Goal: Task Accomplishment & Management: Manage account settings

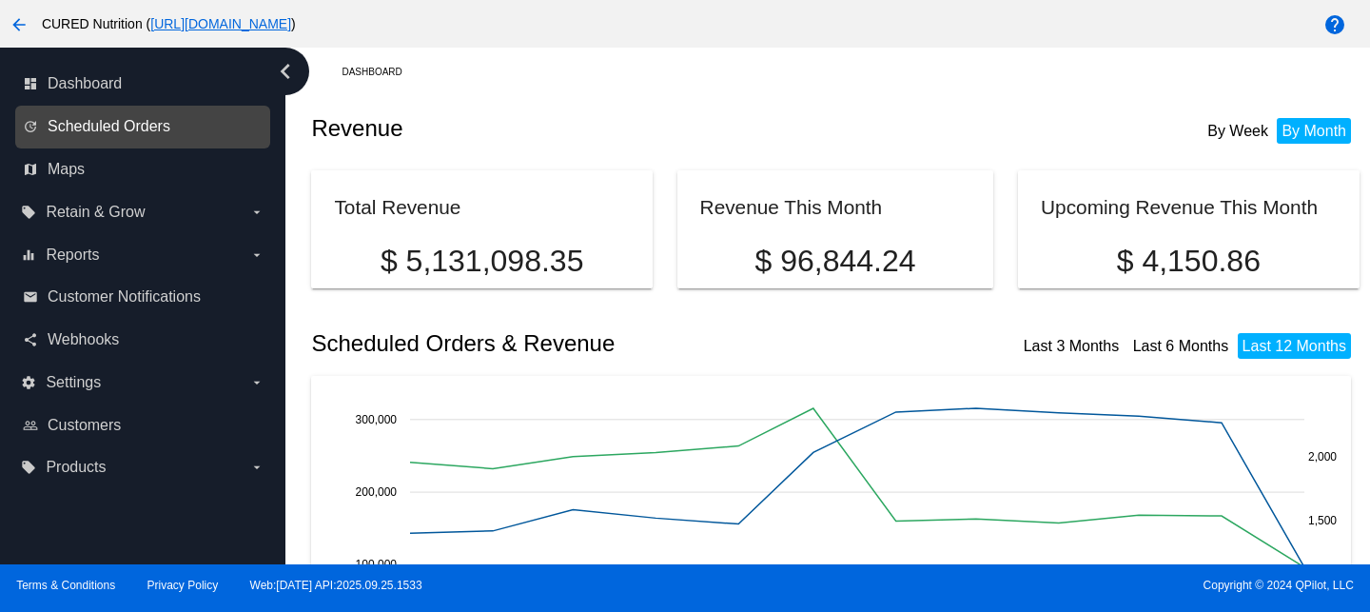
click at [87, 131] on span "Scheduled Orders" at bounding box center [109, 126] width 123 height 17
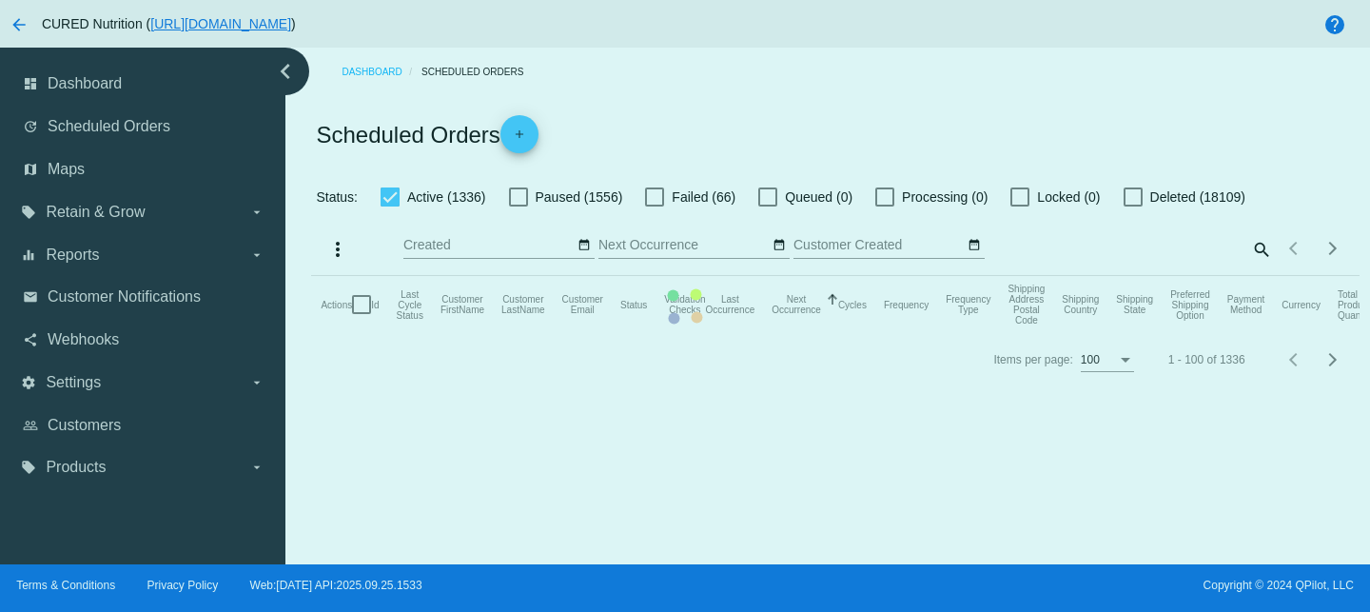
click at [1262, 276] on mat-table "Actions Id Last Cycle Status Customer FirstName Customer LastName Customer Emai…" at bounding box center [834, 304] width 1047 height 57
click at [1247, 276] on mat-table "Actions Id Last Cycle Status Customer FirstName Customer LastName Customer Emai…" at bounding box center [834, 304] width 1047 height 57
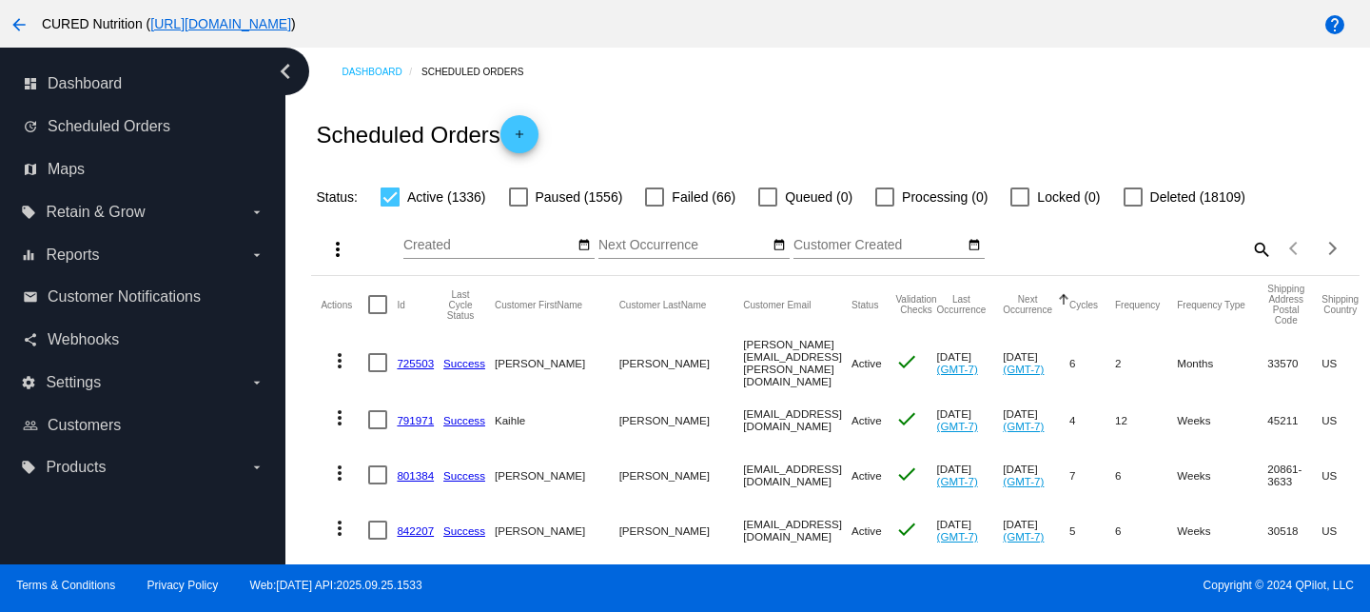
click at [1259, 247] on mat-icon "search" at bounding box center [1260, 248] width 23 height 29
click at [1223, 251] on input "Search" at bounding box center [1141, 245] width 261 height 15
paste input "[EMAIL_ADDRESS][DOMAIN_NAME]"
type input "[EMAIL_ADDRESS][DOMAIN_NAME]"
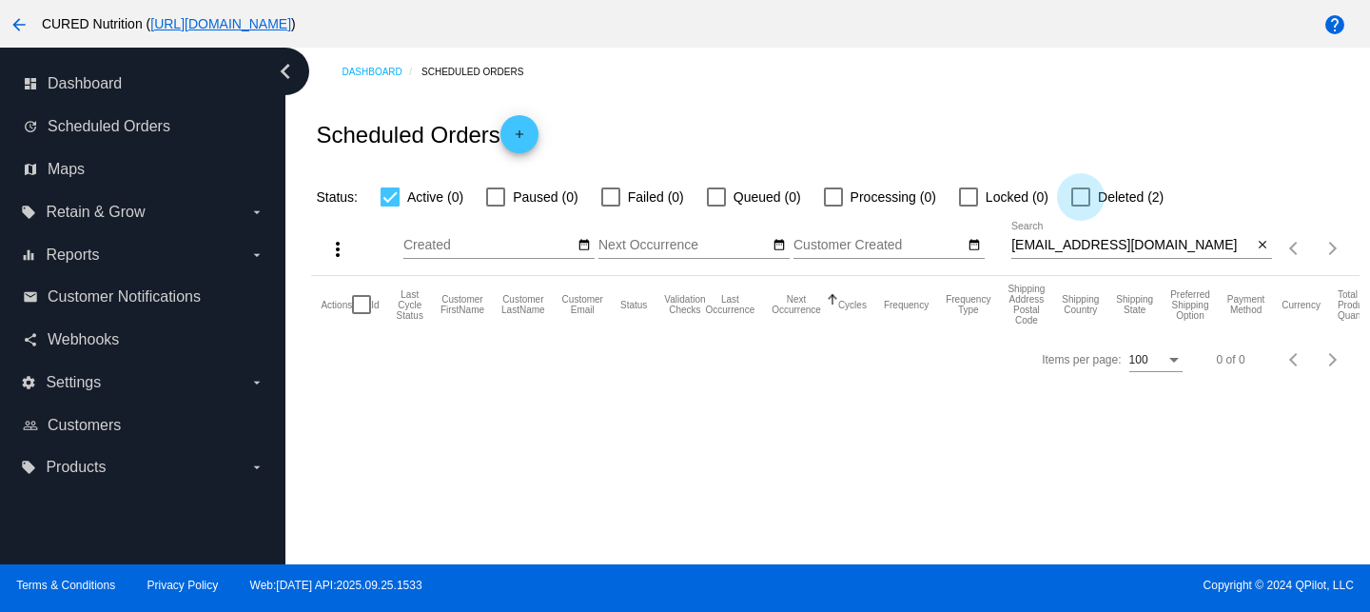
click at [1077, 197] on div at bounding box center [1080, 196] width 19 height 19
click at [1080, 206] on input "Deleted (2)" at bounding box center [1080, 206] width 1 height 1
checkbox input "true"
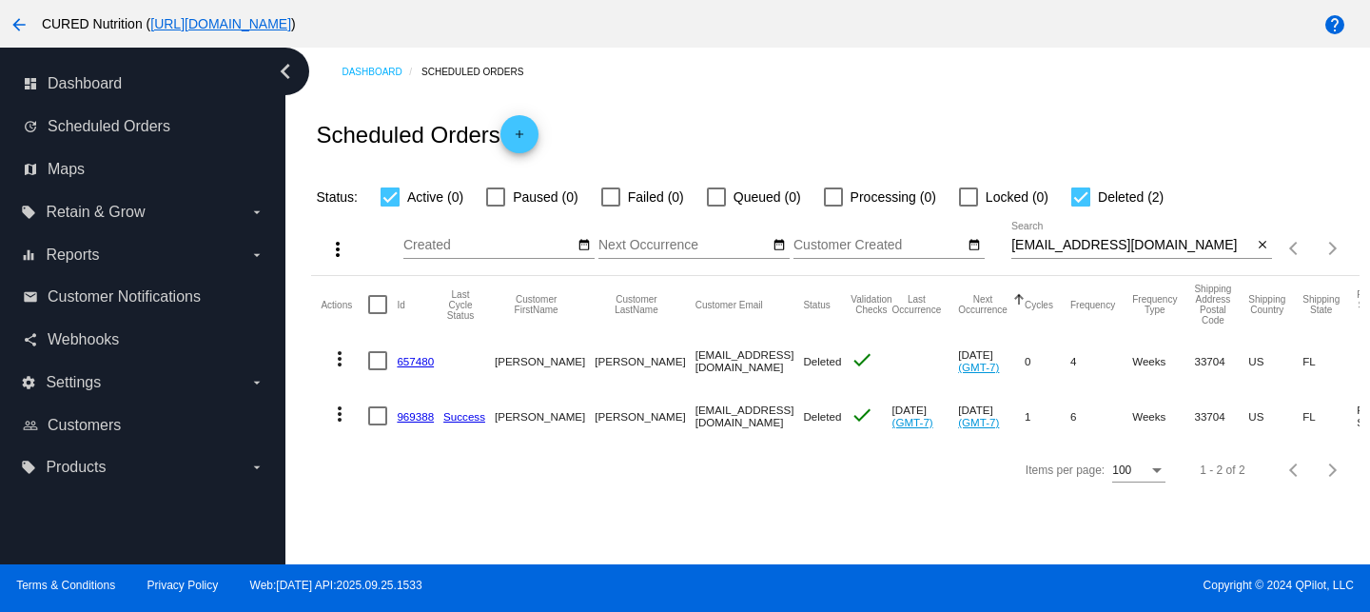
click at [416, 419] on link "969388" at bounding box center [415, 416] width 37 height 12
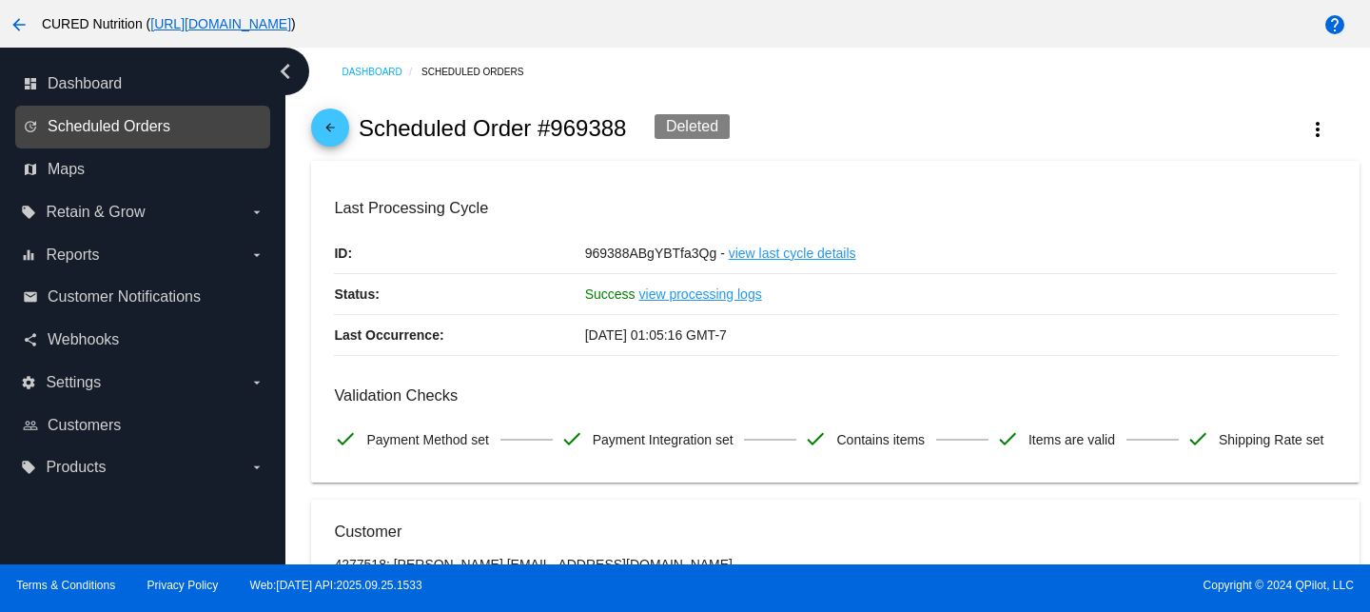
click at [107, 123] on span "Scheduled Orders" at bounding box center [109, 126] width 123 height 17
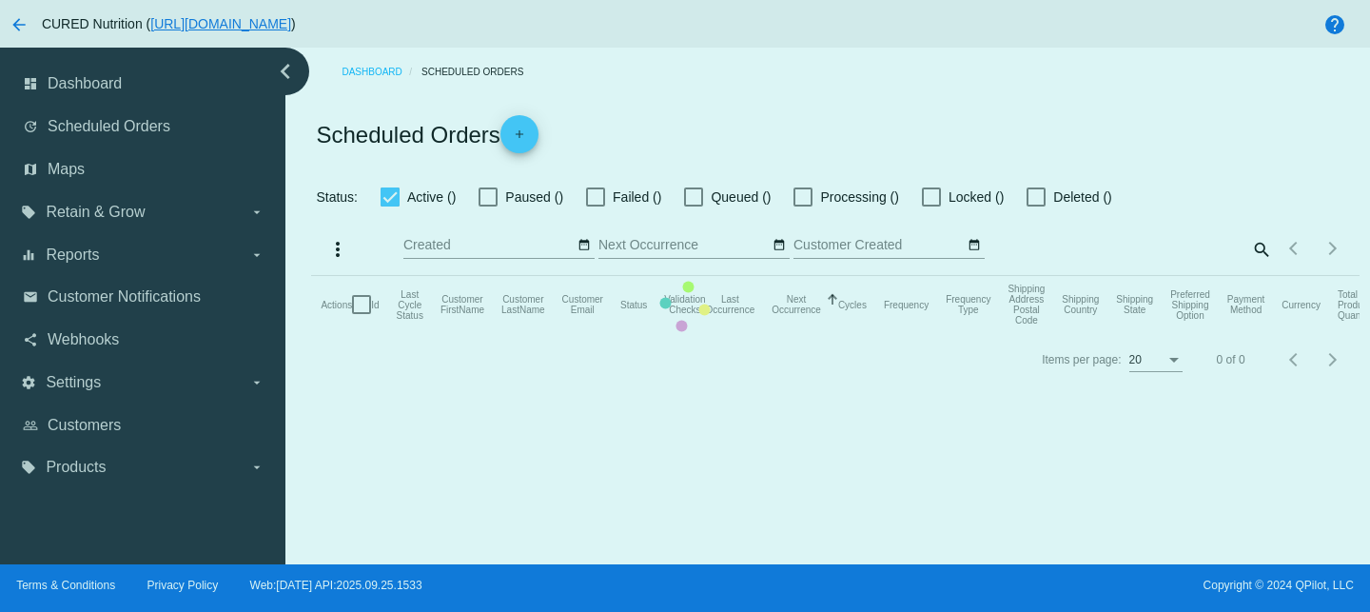
checkbox input "true"
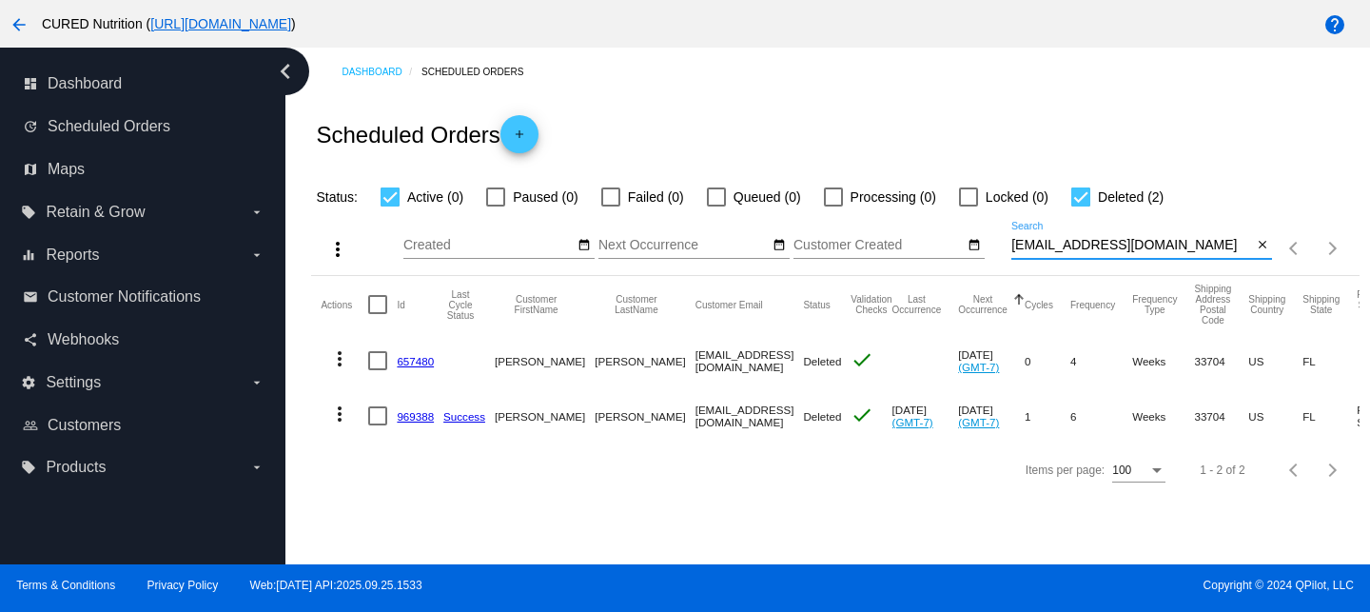
click at [1084, 244] on input "[EMAIL_ADDRESS][DOMAIN_NAME]" at bounding box center [1131, 245] width 241 height 15
paste input "leahsallander"
type input "[EMAIL_ADDRESS][DOMAIN_NAME]"
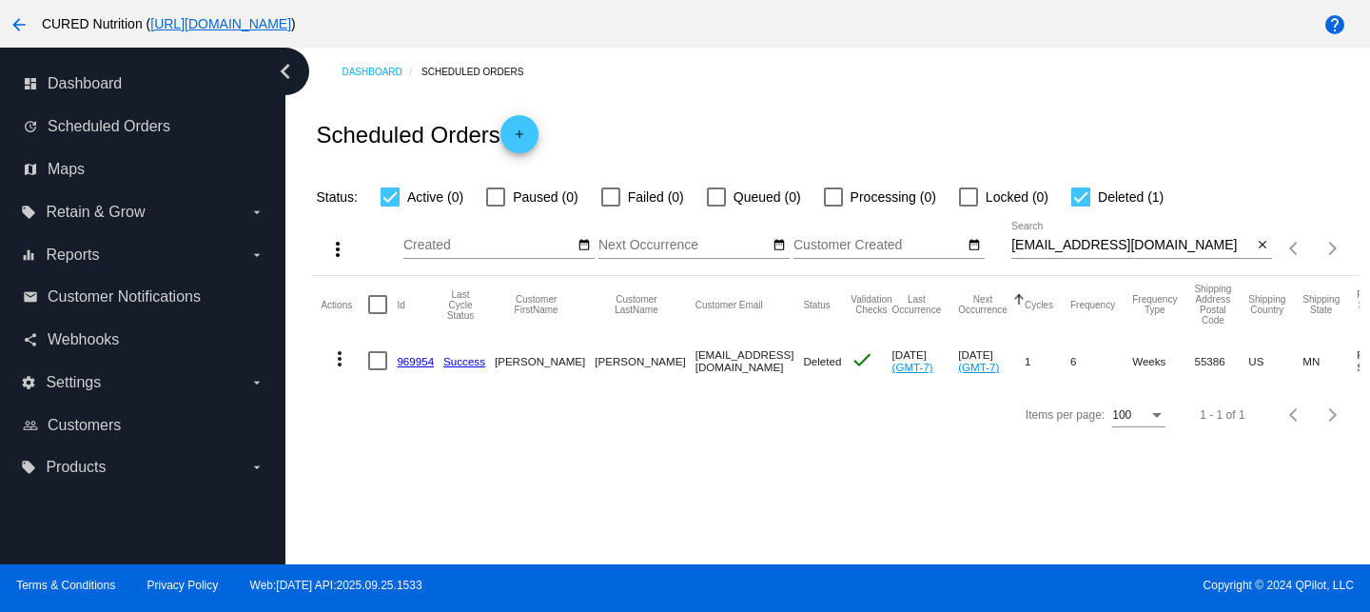
click at [410, 358] on link "969954" at bounding box center [415, 361] width 37 height 12
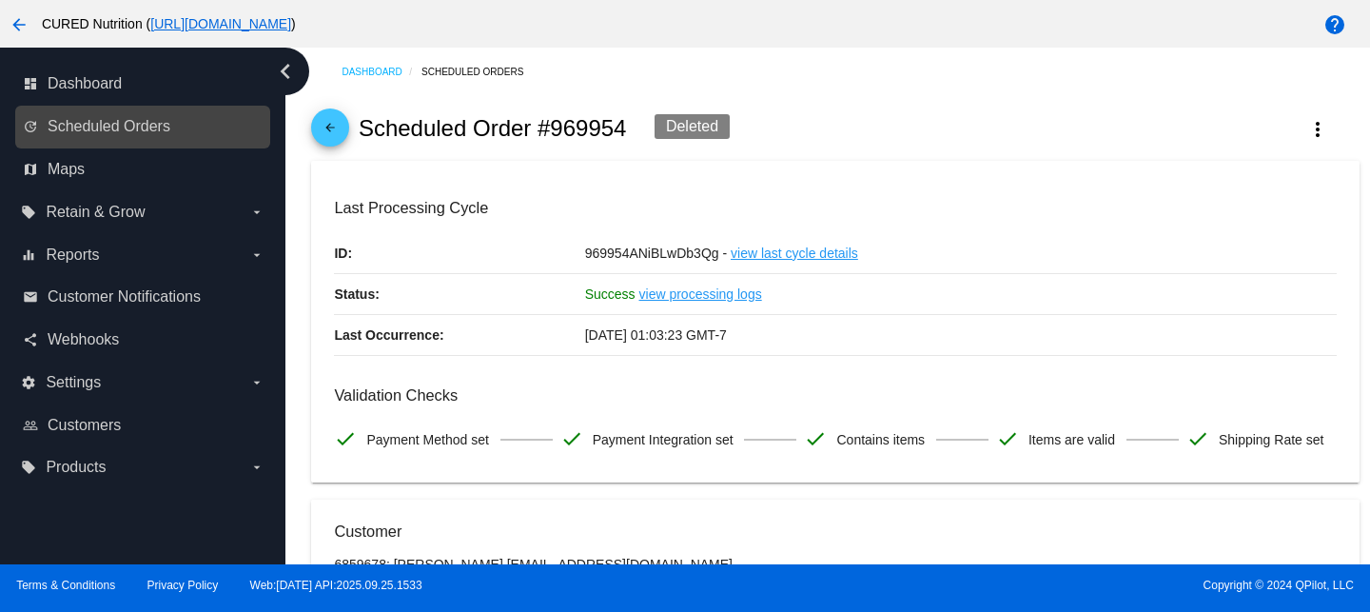
click at [182, 119] on link "update Scheduled Orders" at bounding box center [144, 126] width 242 height 30
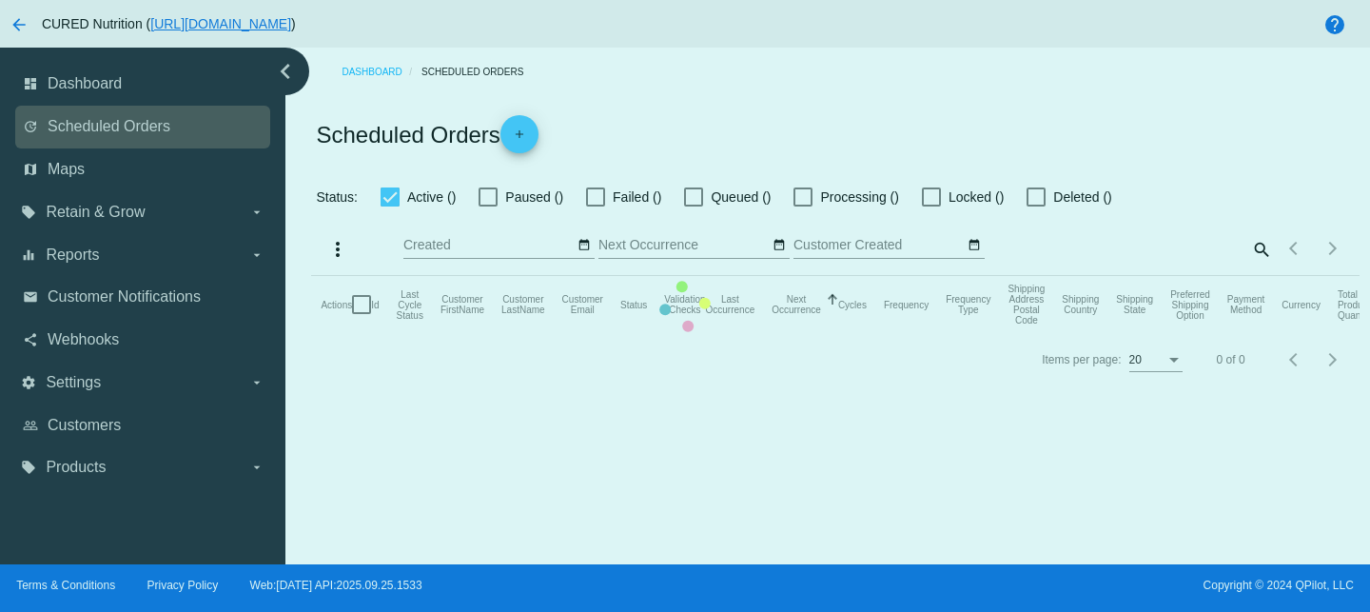
checkbox input "true"
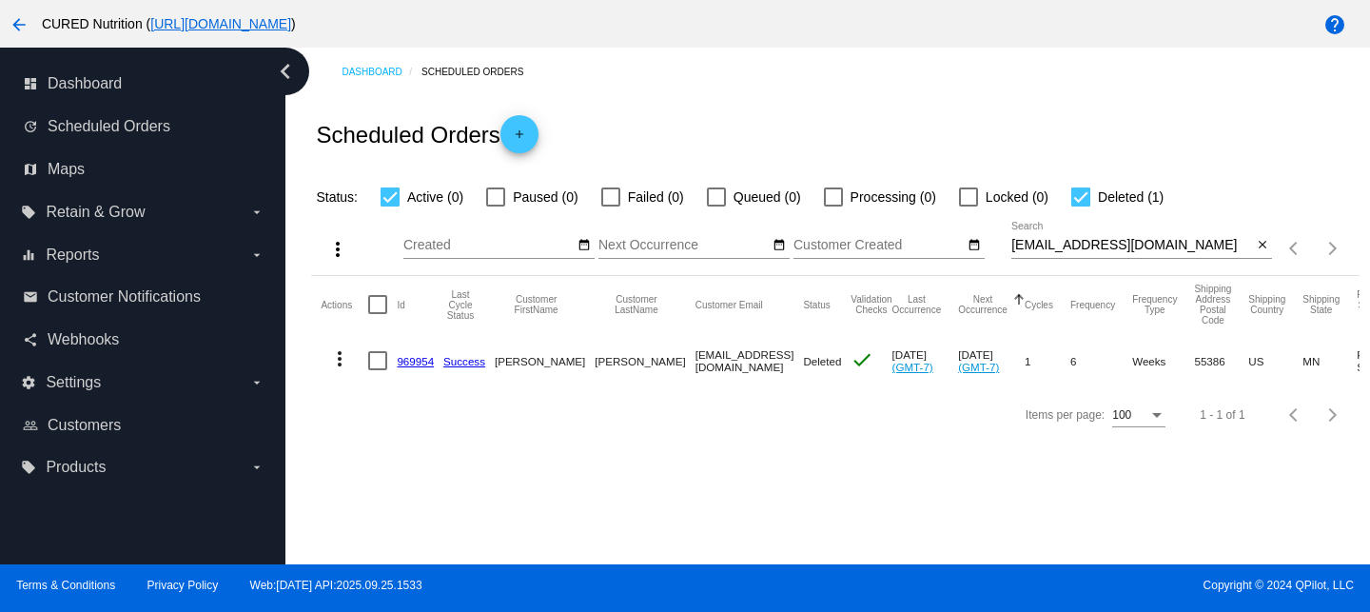
click at [1059, 254] on div "[EMAIL_ADDRESS][DOMAIN_NAME] Search" at bounding box center [1131, 240] width 241 height 37
click at [1058, 244] on input "[EMAIL_ADDRESS][DOMAIN_NAME]" at bounding box center [1131, 245] width 241 height 15
paste input "bskii32291"
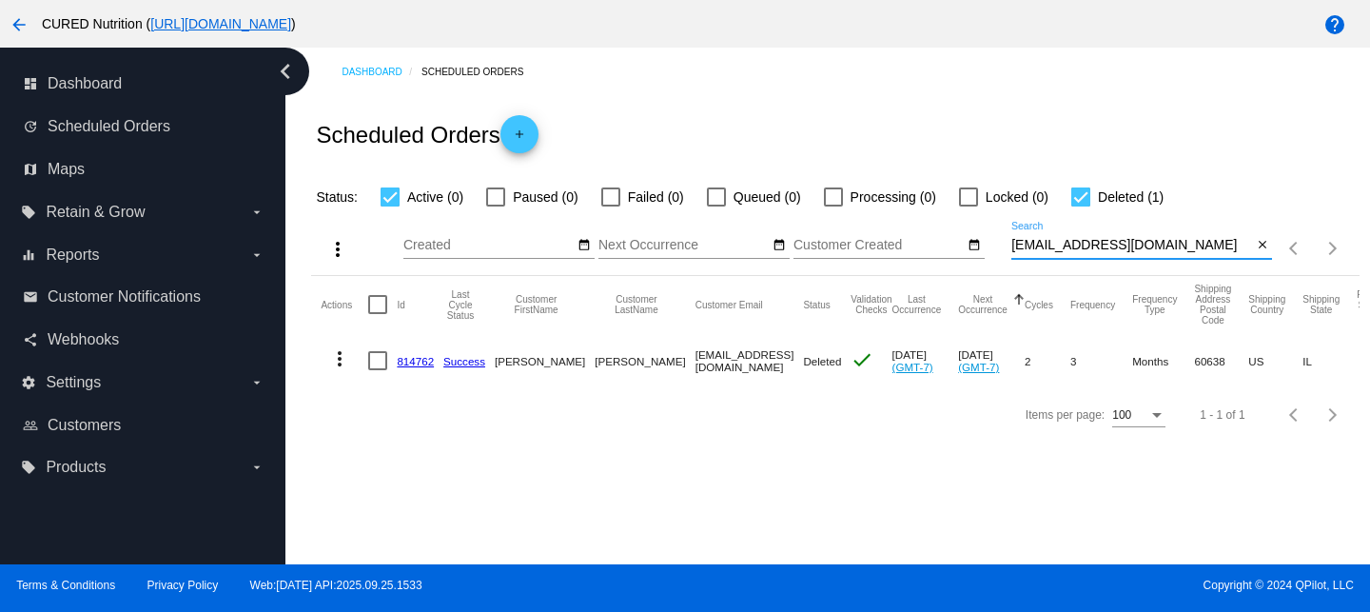
click at [1062, 242] on input "[EMAIL_ADDRESS][DOMAIN_NAME]" at bounding box center [1131, 245] width 241 height 15
paste input "devinb24@ao"
type input "[EMAIL_ADDRESS][DOMAIN_NAME]"
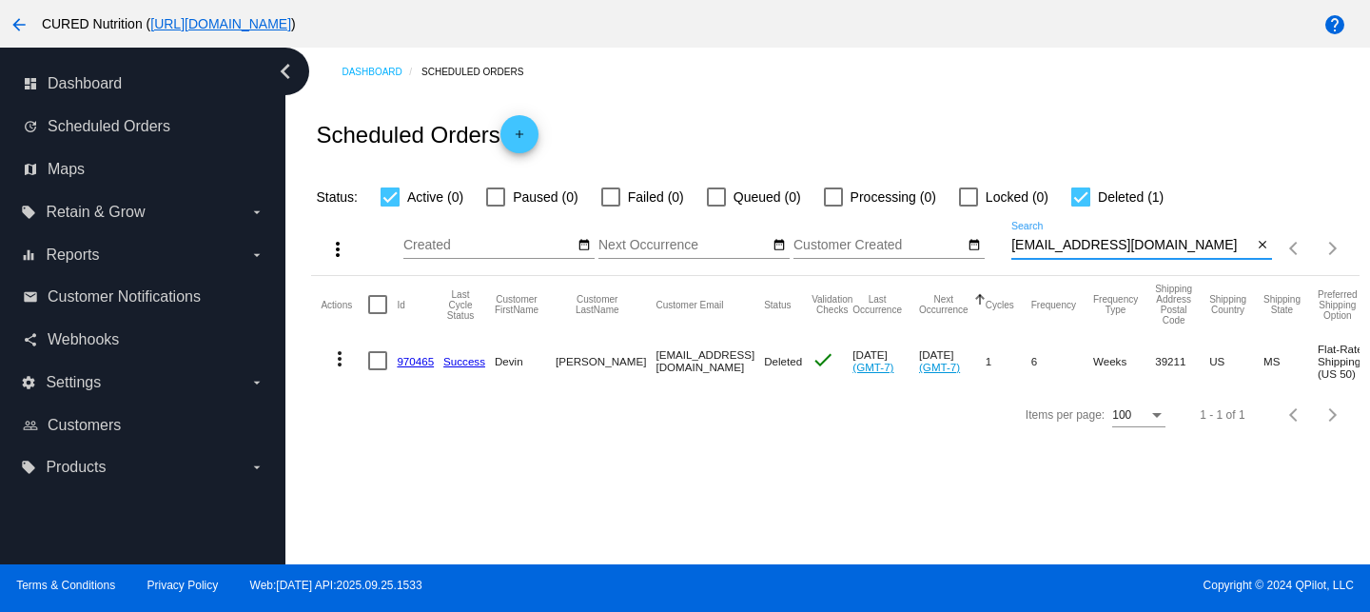
click at [419, 364] on link "970465" at bounding box center [415, 361] width 37 height 12
